Goal: Task Accomplishment & Management: Manage account settings

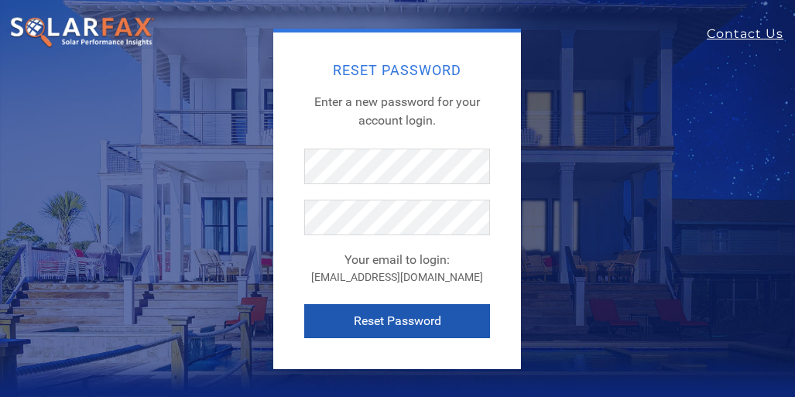
click at [373, 321] on button "Reset Password" at bounding box center [397, 321] width 186 height 34
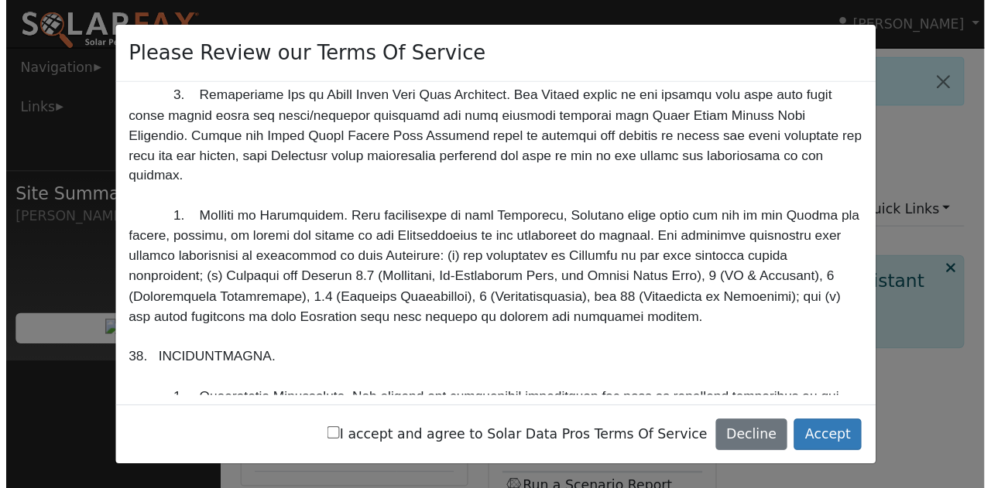
scroll to position [4644, 0]
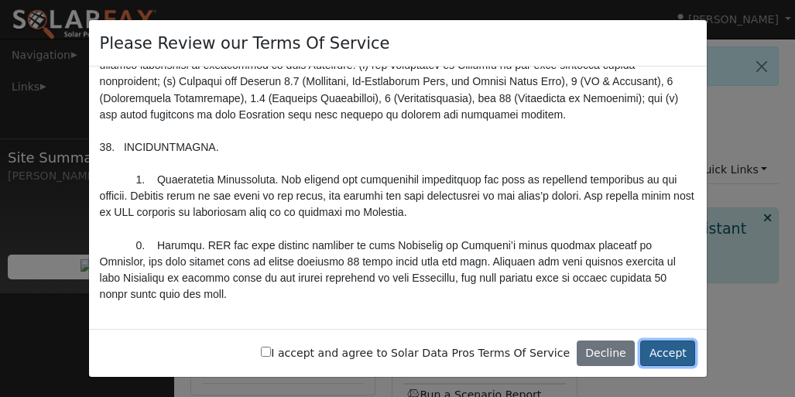
click at [664, 351] on button "Accept" at bounding box center [667, 354] width 55 height 26
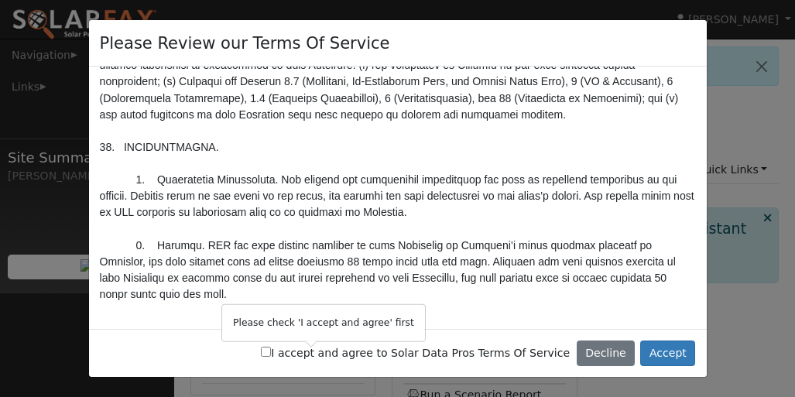
click at [271, 352] on input "I accept and agree to Solar Data Pros Terms Of Service" at bounding box center [266, 352] width 10 height 10
checkbox input "true"
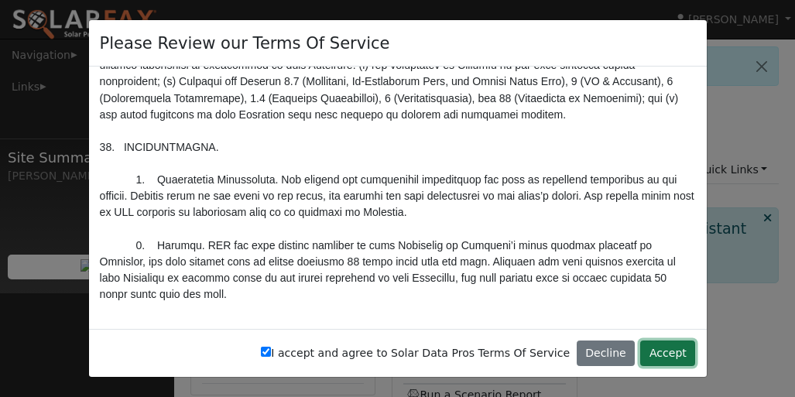
click at [674, 356] on button "Accept" at bounding box center [667, 354] width 55 height 26
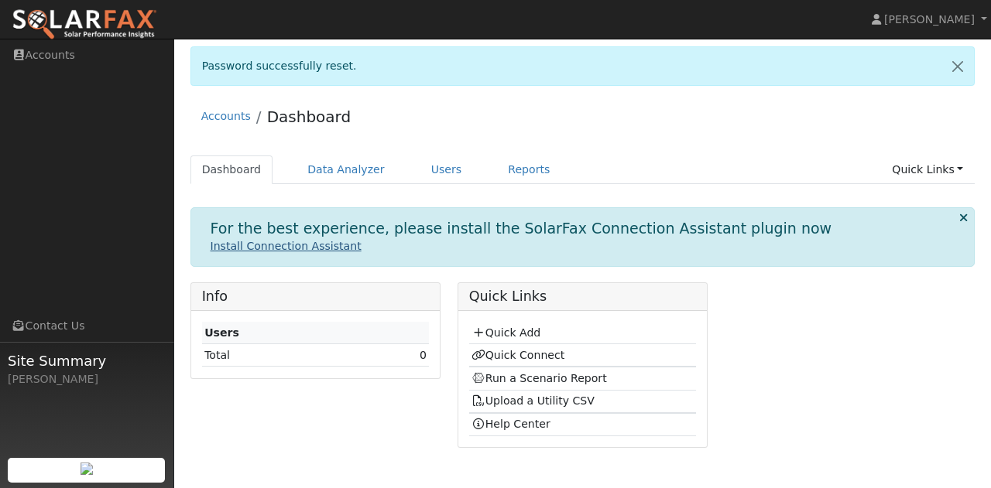
click at [272, 245] on link "Install Connection Assistant" at bounding box center [286, 246] width 151 height 12
